Goal: Task Accomplishment & Management: Use online tool/utility

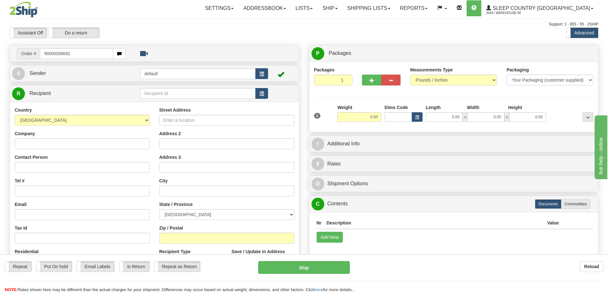
type input "9000I008682"
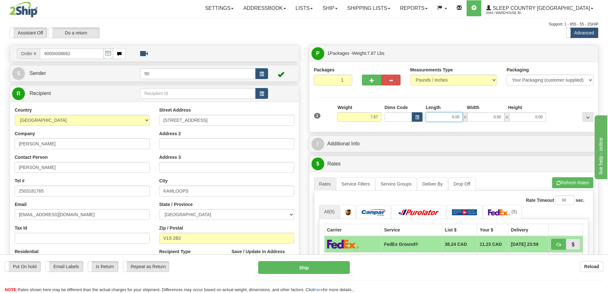
drag, startPoint x: 442, startPoint y: 114, endPoint x: 473, endPoint y: 120, distance: 31.8
click at [473, 120] on div "0.00 x 0.00 x 0.00" at bounding box center [486, 117] width 120 height 10
type input "13.00"
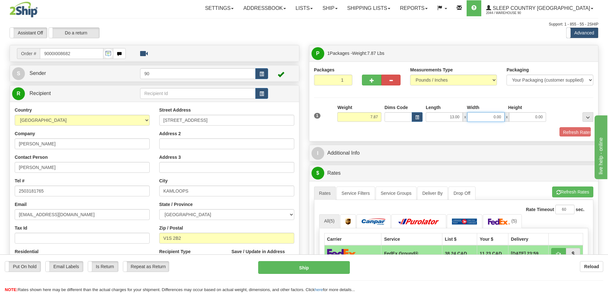
drag, startPoint x: 488, startPoint y: 118, endPoint x: 525, endPoint y: 115, distance: 36.8
click at [525, 115] on div "13.00 x 0.00 x 0.00" at bounding box center [486, 117] width 120 height 10
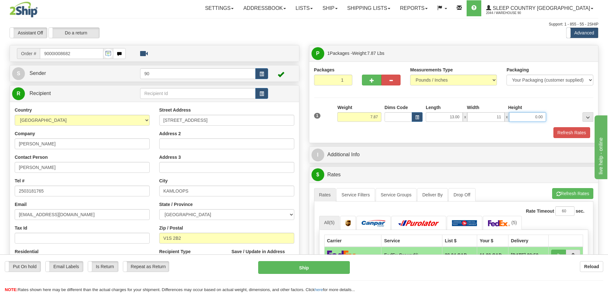
type input "11.00"
drag, startPoint x: 529, startPoint y: 116, endPoint x: 564, endPoint y: 116, distance: 35.1
click at [564, 116] on div "1 Weight 7.87 Dims Code x x" at bounding box center [453, 115] width 283 height 23
type input "5.00"
click at [574, 133] on button "Refresh Rates" at bounding box center [571, 132] width 37 height 11
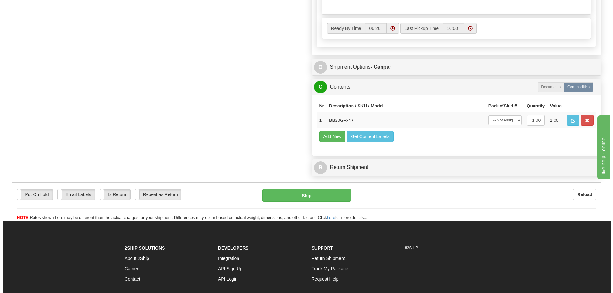
scroll to position [351, 0]
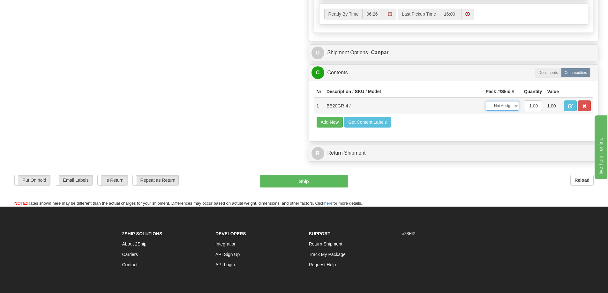
drag, startPoint x: 514, startPoint y: 107, endPoint x: 513, endPoint y: 110, distance: 3.8
click at [514, 107] on select "-- Not Assigned -- Package 1" at bounding box center [502, 106] width 33 height 10
select select "0"
click at [486, 101] on select "-- Not Assigned -- Package 1" at bounding box center [502, 106] width 33 height 10
click at [327, 185] on button "Ship" at bounding box center [304, 181] width 88 height 13
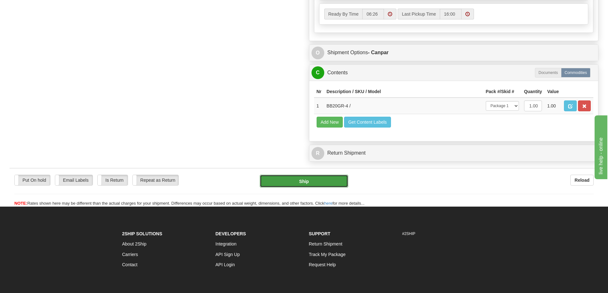
type input "1"
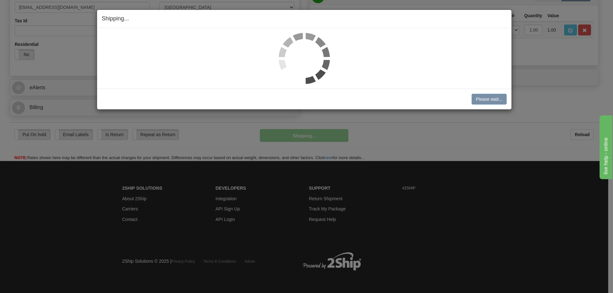
scroll to position [177, 0]
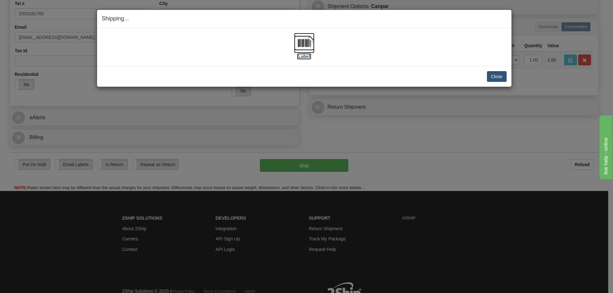
click at [301, 56] on label "[Label]" at bounding box center [304, 56] width 15 height 6
click at [493, 75] on button "Close" at bounding box center [497, 76] width 20 height 11
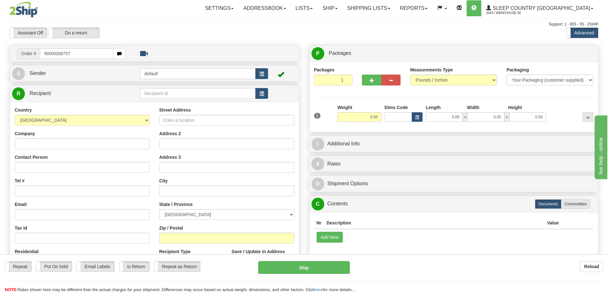
type input "9000I008757"
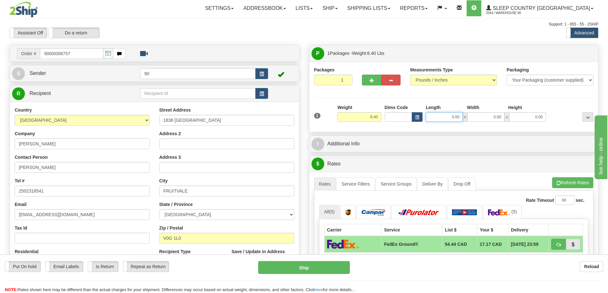
drag, startPoint x: 442, startPoint y: 116, endPoint x: 490, endPoint y: 123, distance: 48.6
click at [490, 123] on div "1 Weight 6.40 Dims Code 0.00" at bounding box center [453, 115] width 283 height 23
type input "23.00"
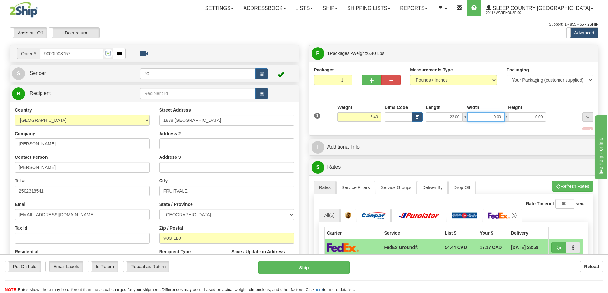
drag, startPoint x: 493, startPoint y: 117, endPoint x: 524, endPoint y: 118, distance: 31.3
click at [524, 118] on div "23.00 x 0.00 x 0.00" at bounding box center [486, 117] width 120 height 10
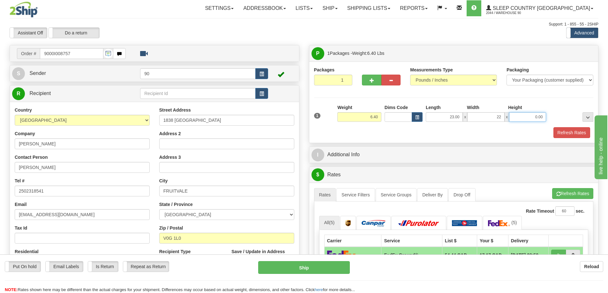
type input "22.00"
drag, startPoint x: 525, startPoint y: 117, endPoint x: 559, endPoint y: 117, distance: 33.8
click at [559, 117] on div "1 Weight 6.40 Dims Code x x" at bounding box center [453, 115] width 283 height 23
type input "11.00"
click at [568, 130] on button "Refresh Rates" at bounding box center [571, 132] width 37 height 11
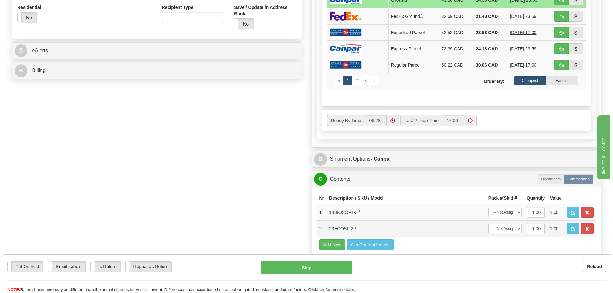
scroll to position [255, 0]
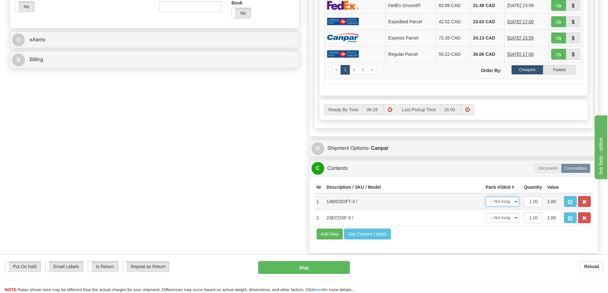
click at [504, 204] on select "-- Not Assigned -- Package 1" at bounding box center [502, 202] width 33 height 10
select select "0"
click at [486, 197] on select "-- Not Assigned -- Package 1" at bounding box center [502, 202] width 33 height 10
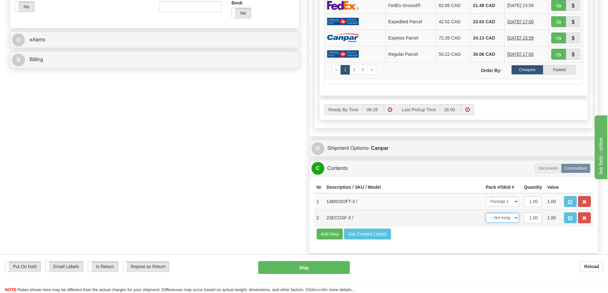
click at [505, 220] on select "-- Not Assigned -- Package 1" at bounding box center [502, 218] width 33 height 10
select select "0"
click at [486, 213] on select "-- Not Assigned -- Package 1" at bounding box center [502, 218] width 33 height 10
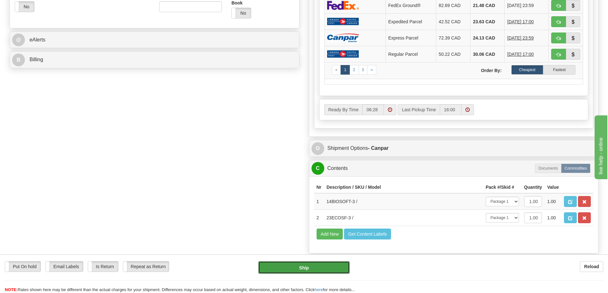
click at [324, 272] on button "Ship" at bounding box center [304, 267] width 92 height 13
type input "1"
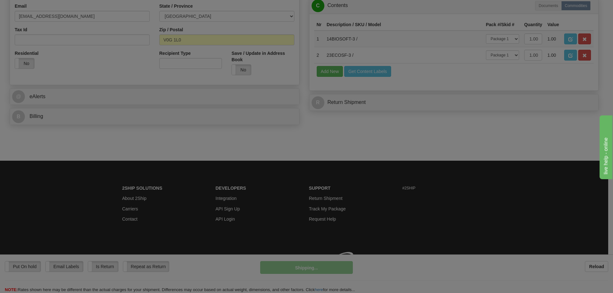
scroll to position [208, 0]
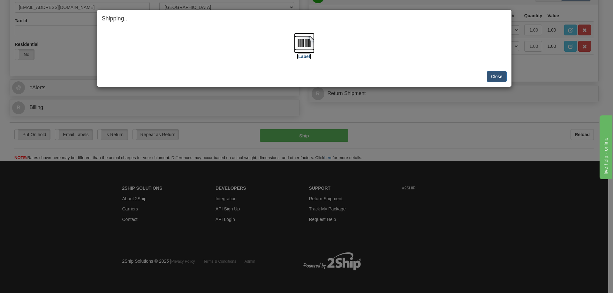
click at [304, 57] on label "[Label]" at bounding box center [304, 56] width 15 height 6
click at [492, 79] on button "Close" at bounding box center [497, 76] width 20 height 11
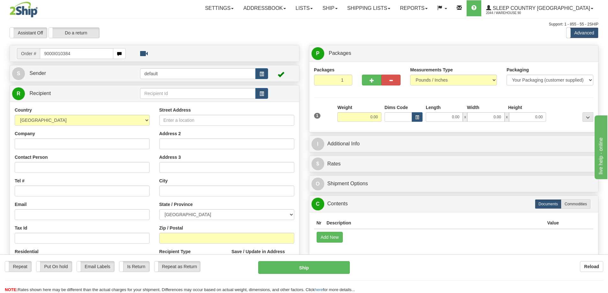
type input "9000I010384"
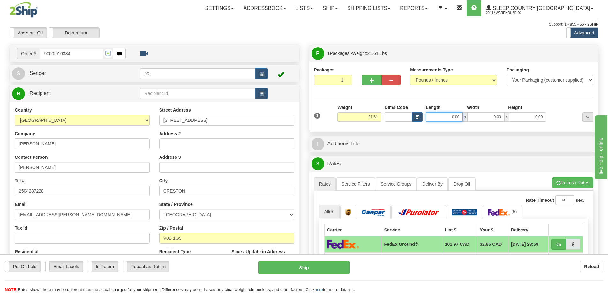
drag, startPoint x: 445, startPoint y: 116, endPoint x: 481, endPoint y: 120, distance: 36.3
click at [481, 120] on div "0.00 x 0.00 x 0.00" at bounding box center [486, 117] width 120 height 10
type input "23.00"
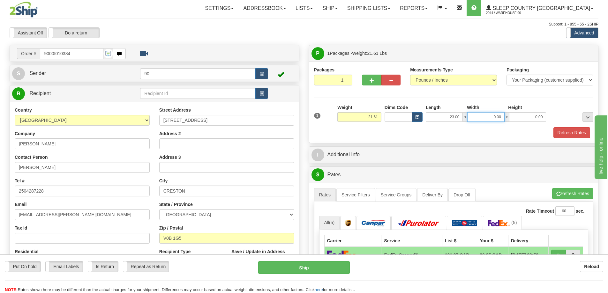
drag, startPoint x: 490, startPoint y: 118, endPoint x: 526, endPoint y: 116, distance: 35.8
click at [524, 117] on div "23.00 x 0.00 x 0.00" at bounding box center [486, 117] width 120 height 10
type input "11.00"
drag, startPoint x: 537, startPoint y: 117, endPoint x: 563, endPoint y: 120, distance: 26.6
click at [563, 120] on div "1 Weight 21.61 Dims Code x x" at bounding box center [453, 115] width 283 height 23
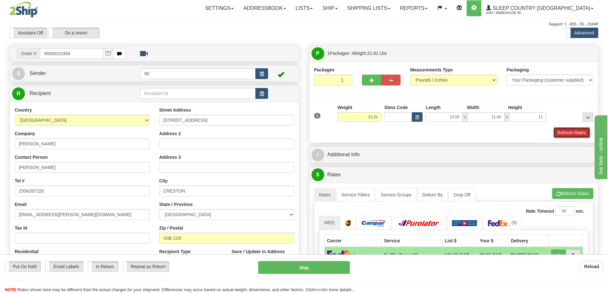
type input "11.00"
click at [572, 131] on button "Refresh Rates" at bounding box center [571, 132] width 37 height 11
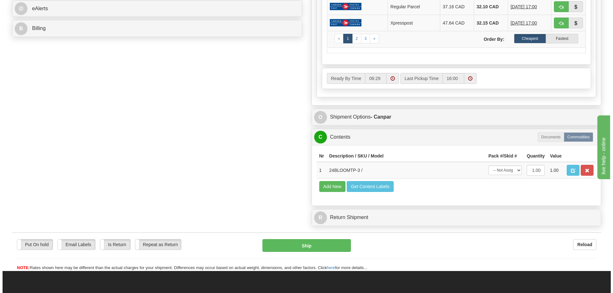
scroll to position [287, 0]
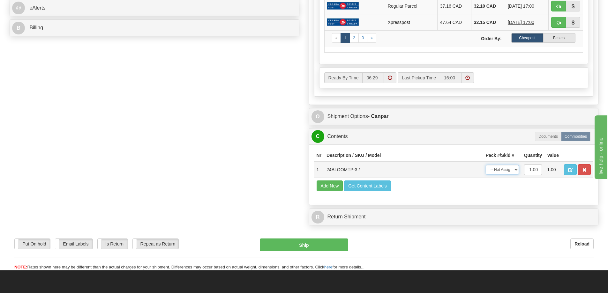
drag, startPoint x: 508, startPoint y: 168, endPoint x: 508, endPoint y: 172, distance: 3.8
click at [508, 168] on select "-- Not Assigned -- Package 1" at bounding box center [502, 170] width 33 height 10
select select "0"
click at [486, 165] on select "-- Not Assigned -- Package 1" at bounding box center [502, 170] width 33 height 10
click at [312, 248] on button "Ship" at bounding box center [304, 245] width 88 height 13
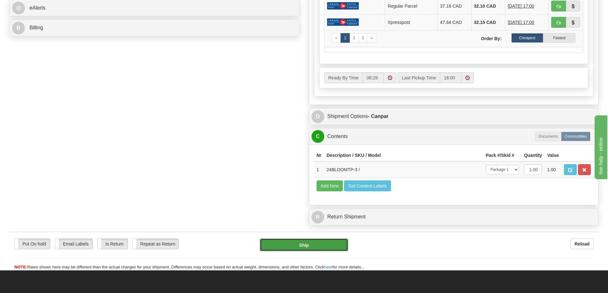
type input "1"
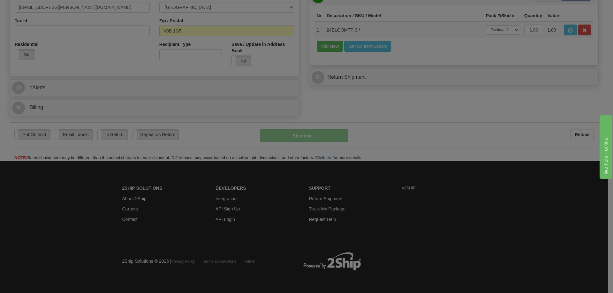
scroll to position [208, 0]
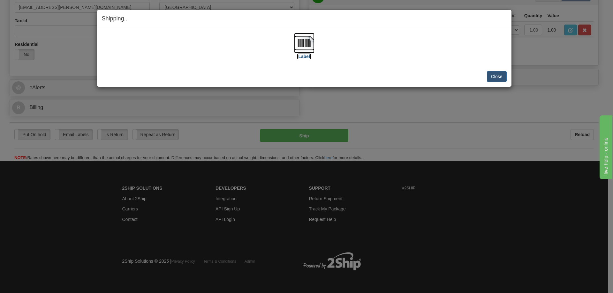
click at [304, 56] on label "[Label]" at bounding box center [304, 56] width 15 height 6
click at [496, 78] on button "Close" at bounding box center [497, 76] width 20 height 11
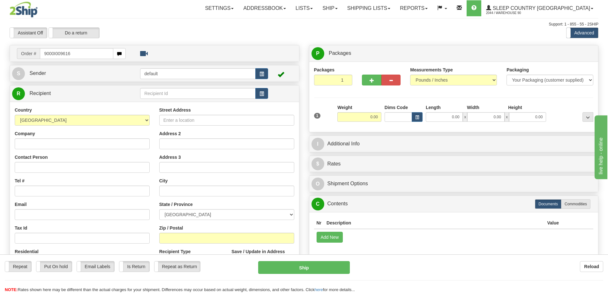
type input "9000I009616"
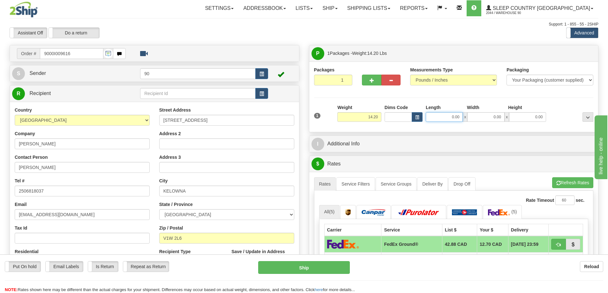
drag, startPoint x: 444, startPoint y: 118, endPoint x: 491, endPoint y: 116, distance: 46.6
click at [490, 117] on div "0.00 x 0.00 x 0.00" at bounding box center [486, 117] width 120 height 10
type input "20.00"
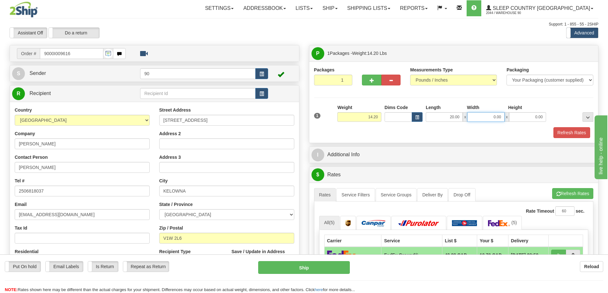
drag, startPoint x: 485, startPoint y: 115, endPoint x: 531, endPoint y: 117, distance: 46.3
click at [530, 118] on div "20.00 x 0.00 x 0.00" at bounding box center [486, 117] width 120 height 10
type input "10.00"
drag, startPoint x: 545, startPoint y: 118, endPoint x: 557, endPoint y: 118, distance: 11.8
click at [557, 118] on div "1 Weight 14.20 Dims Code x x" at bounding box center [453, 115] width 283 height 23
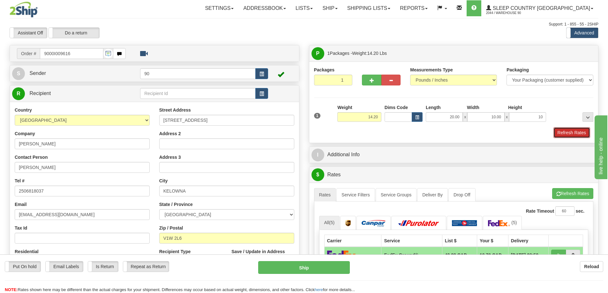
type input "10.00"
click at [568, 128] on button "Refresh Rates" at bounding box center [571, 132] width 37 height 11
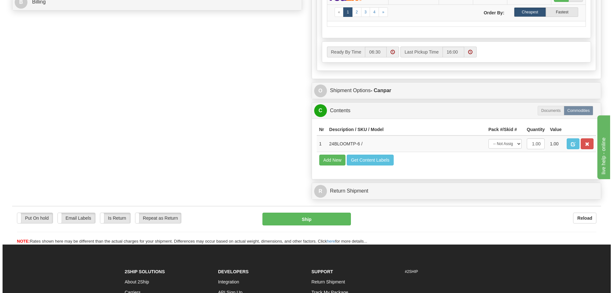
scroll to position [319, 0]
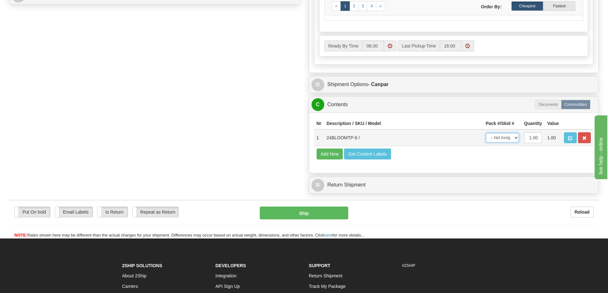
click at [492, 140] on select "-- Not Assigned -- Package 1" at bounding box center [502, 138] width 33 height 10
select select "0"
click at [486, 133] on select "-- Not Assigned -- Package 1" at bounding box center [502, 138] width 33 height 10
click at [297, 218] on button "Ship" at bounding box center [304, 213] width 88 height 13
type input "1"
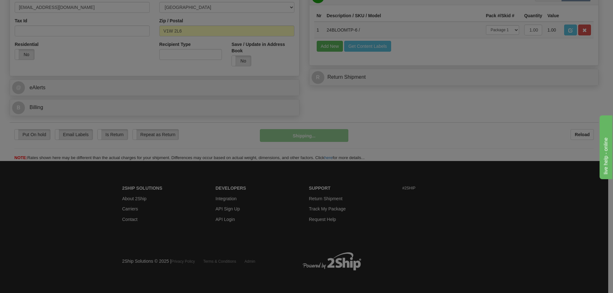
scroll to position [208, 0]
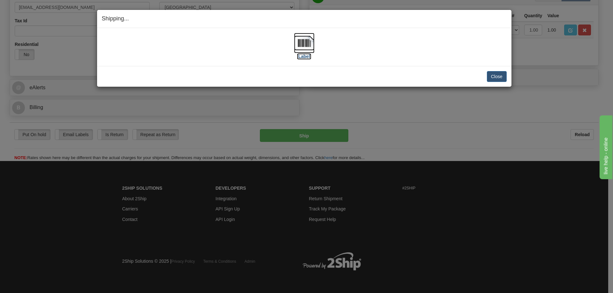
click at [307, 56] on label "[Label]" at bounding box center [304, 56] width 15 height 6
click at [491, 76] on button "Close" at bounding box center [497, 76] width 20 height 11
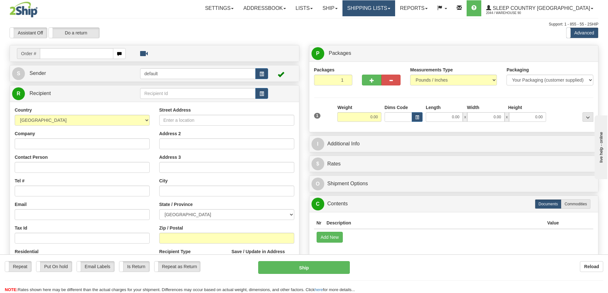
click at [386, 10] on link "Shipping lists" at bounding box center [368, 8] width 53 height 16
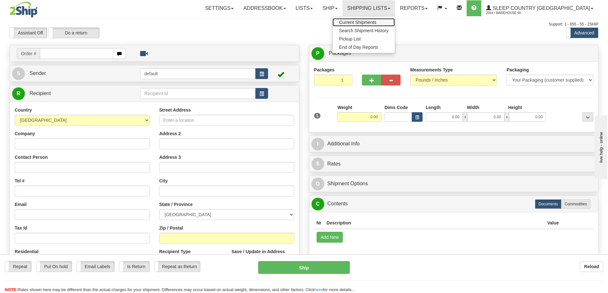
click at [386, 19] on link "Current Shipments" at bounding box center [363, 22] width 62 height 8
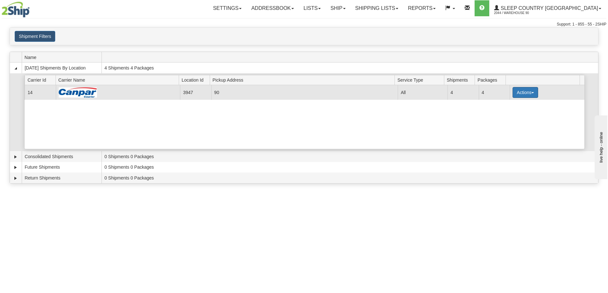
click at [525, 92] on button "Actions" at bounding box center [525, 92] width 26 height 11
click at [503, 113] on span "Close" at bounding box center [500, 112] width 15 height 4
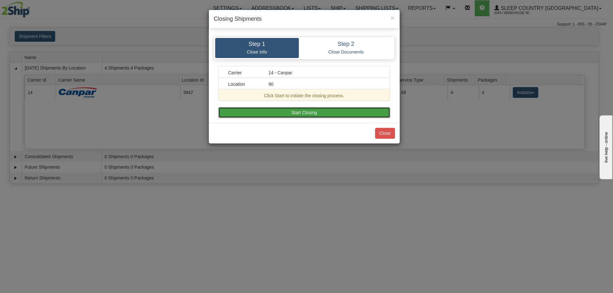
click at [324, 112] on button "Start Closing" at bounding box center [304, 112] width 172 height 11
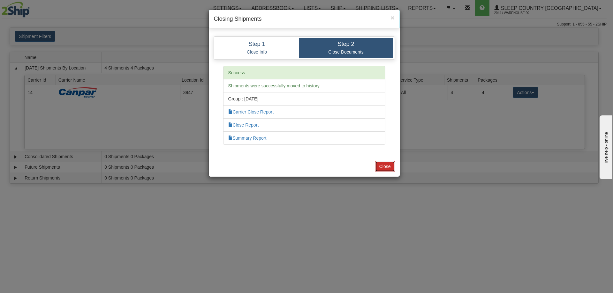
click at [387, 165] on button "Close" at bounding box center [385, 166] width 20 height 11
